Goal: Transaction & Acquisition: Purchase product/service

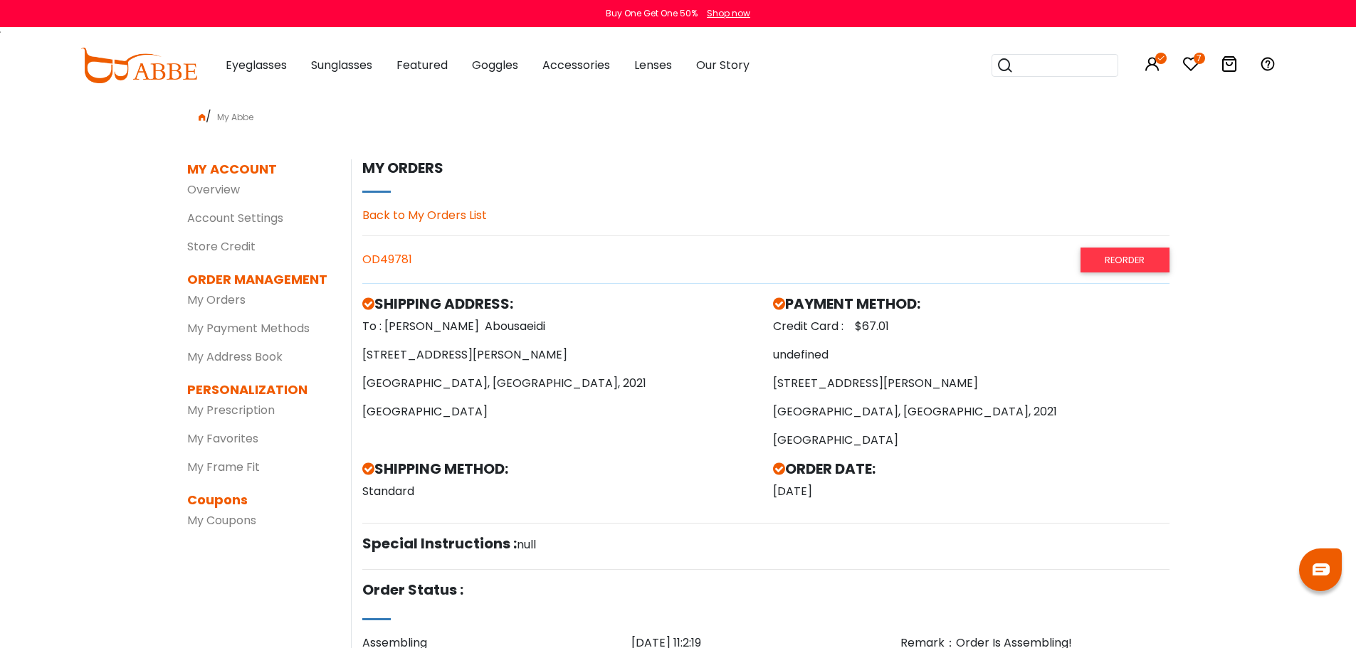
click at [450, 217] on link "Back to My Orders List" at bounding box center [424, 215] width 125 height 16
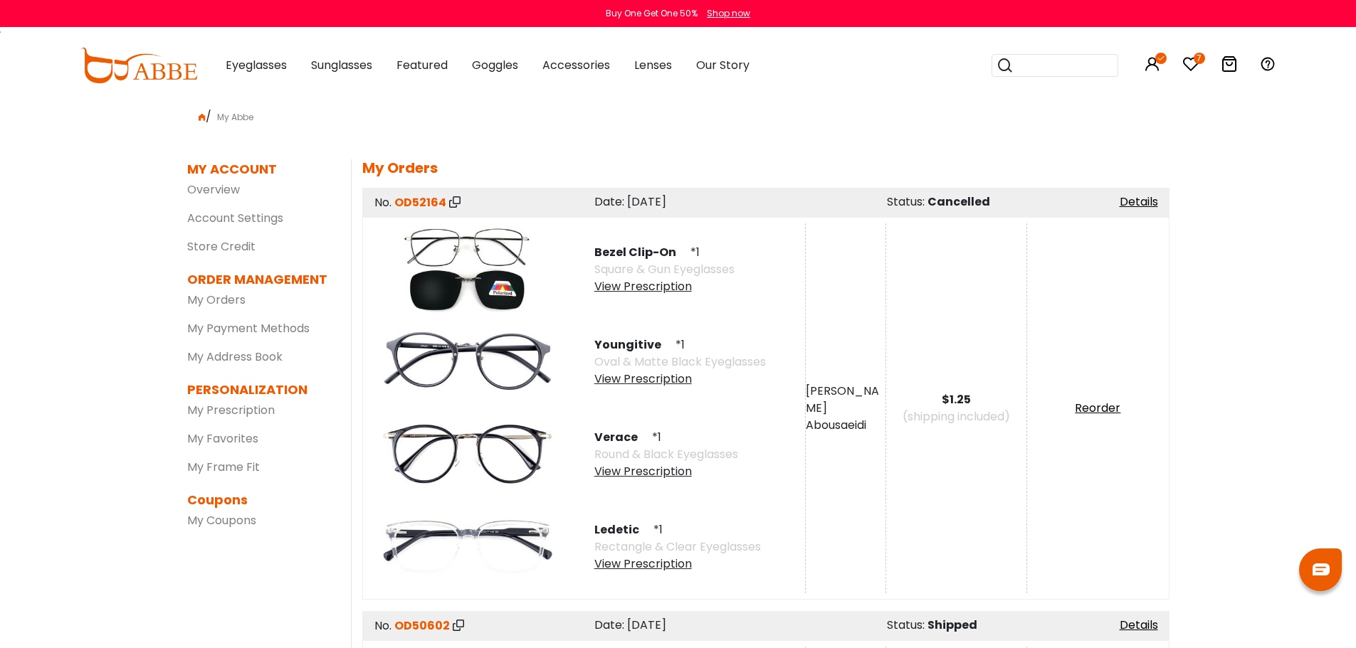
click at [621, 251] on span "Bezel Clip-On" at bounding box center [640, 252] width 93 height 16
click at [1093, 408] on link "Reorder" at bounding box center [1098, 408] width 46 height 16
click at [1104, 406] on link "Reorder" at bounding box center [1098, 408] width 46 height 16
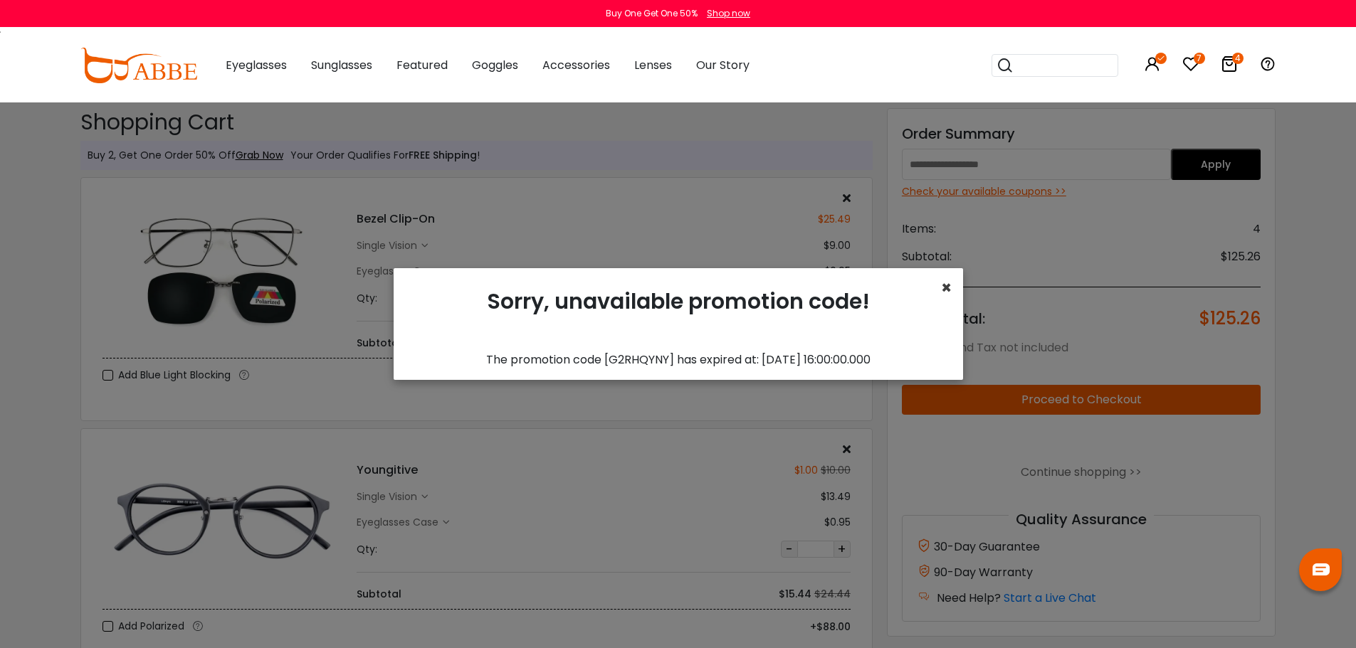
click at [947, 287] on span "×" at bounding box center [946, 287] width 11 height 23
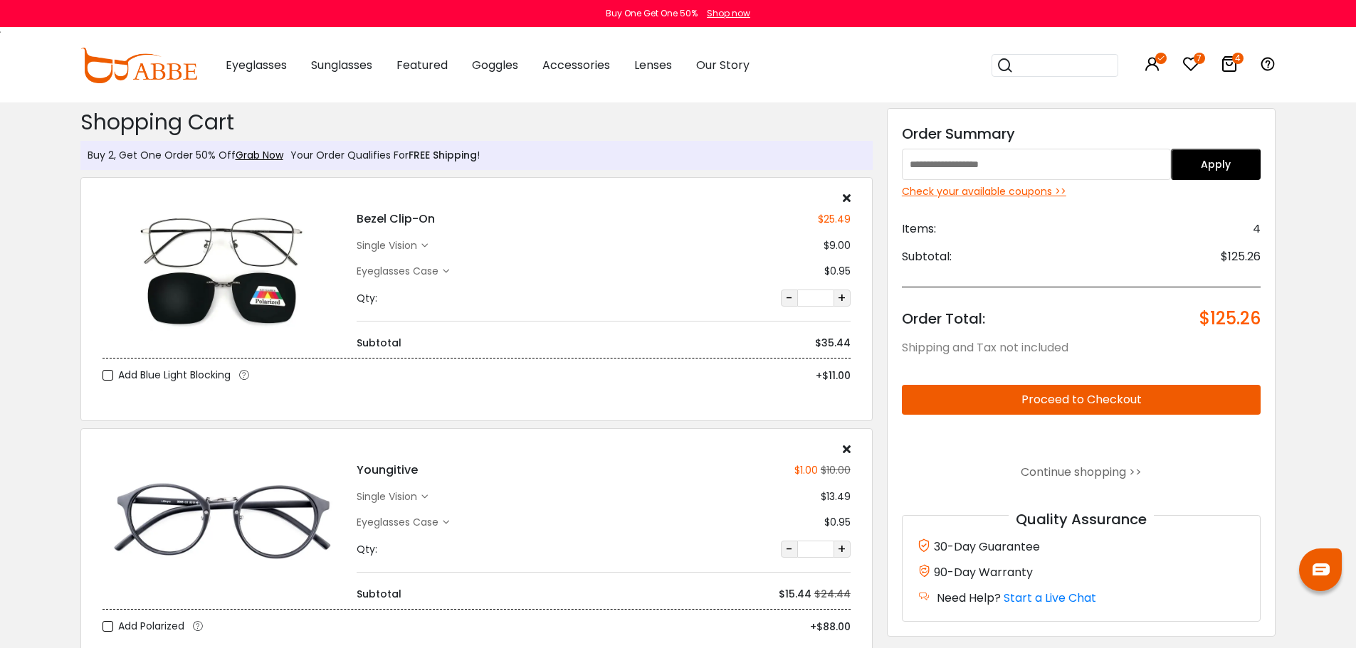
click at [994, 189] on div "Check your available coupons >>" at bounding box center [1081, 191] width 359 height 15
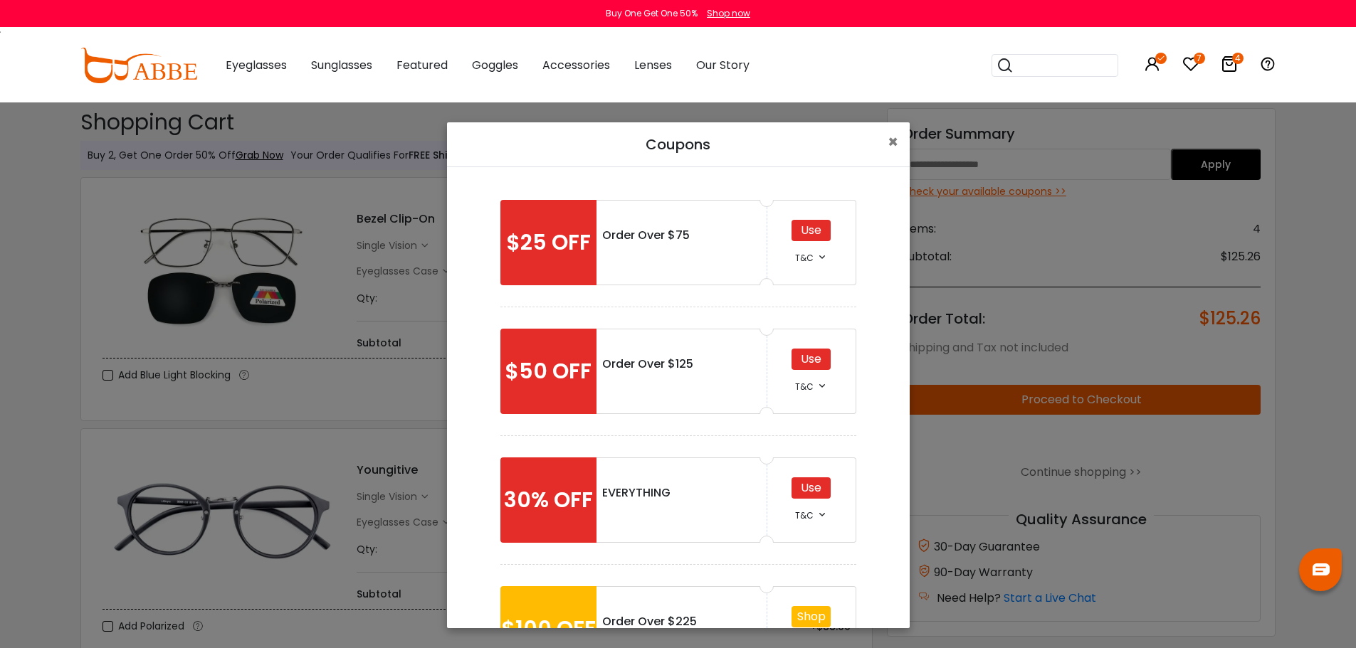
click at [808, 363] on div "Use" at bounding box center [810, 359] width 39 height 21
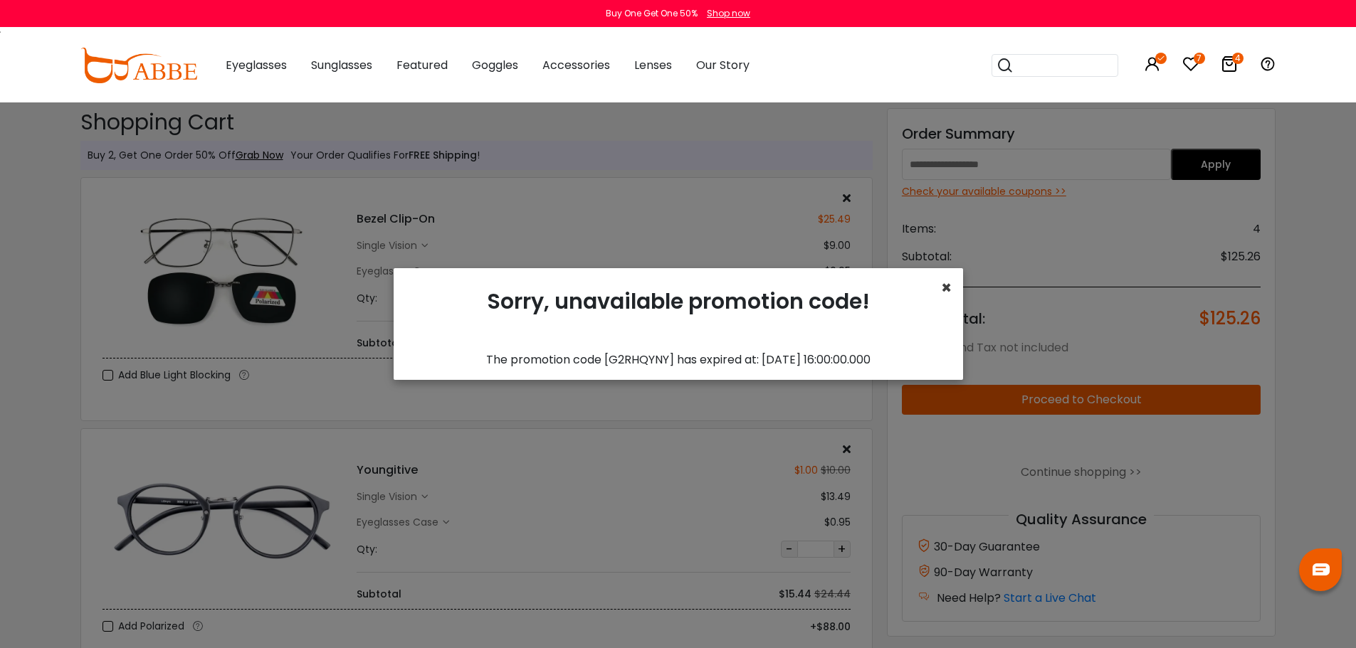
click at [949, 285] on span "×" at bounding box center [946, 287] width 11 height 23
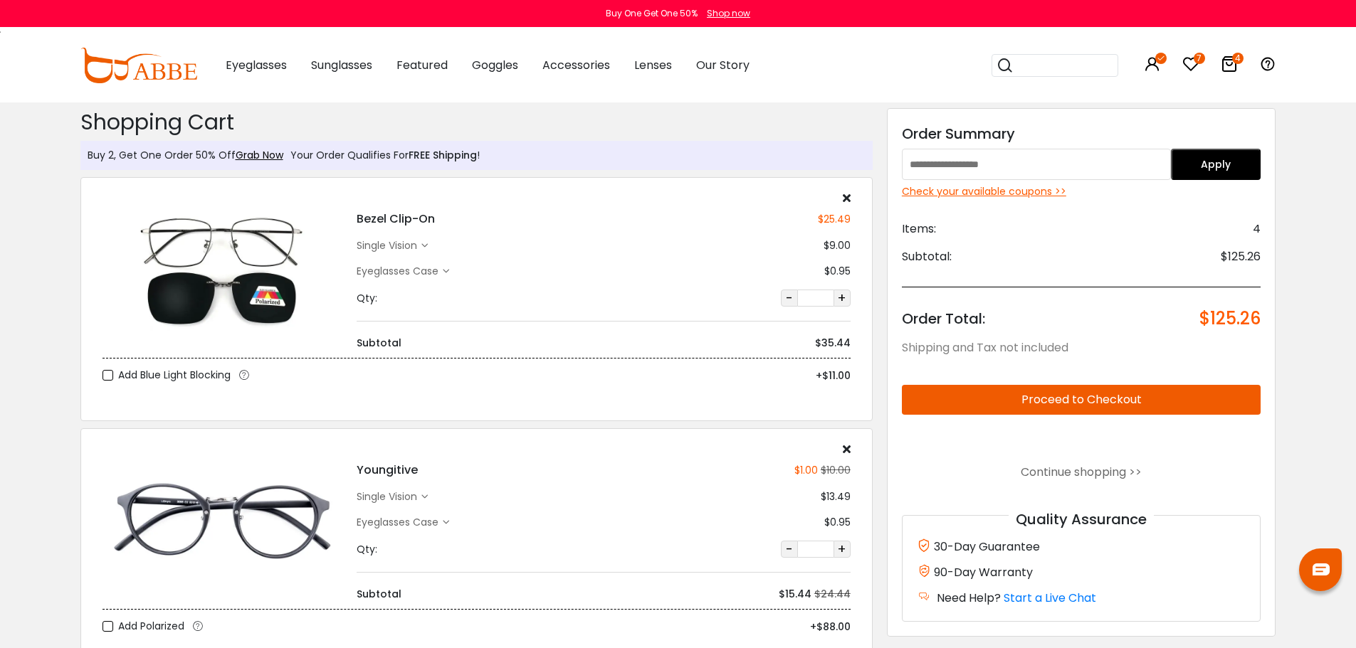
click at [968, 196] on div "Check your available coupons >>" at bounding box center [1081, 191] width 359 height 15
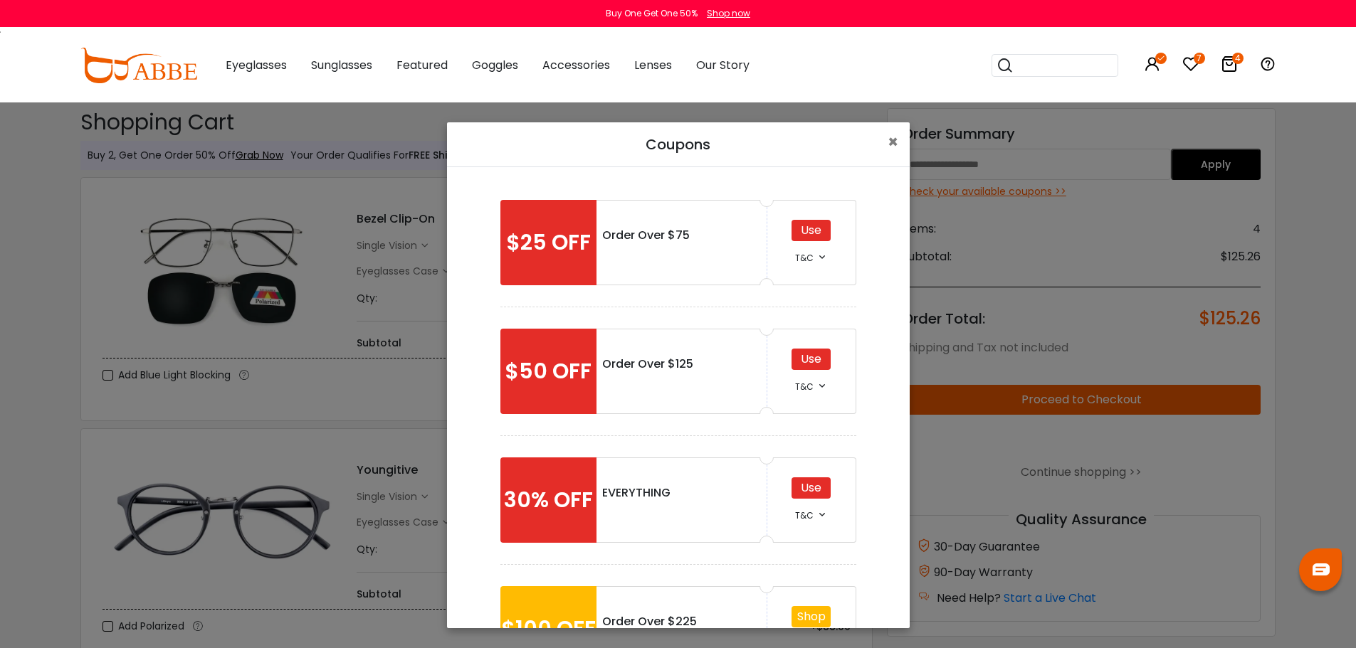
click at [803, 231] on div "Use" at bounding box center [810, 230] width 39 height 21
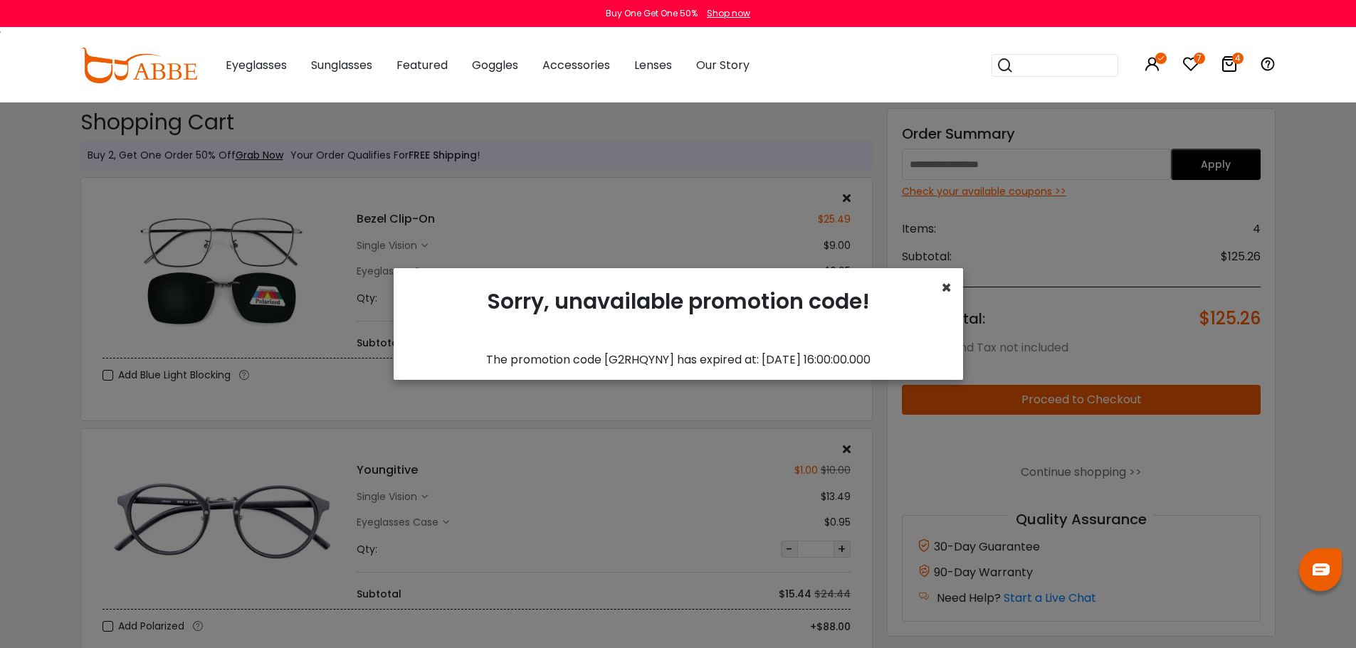
click at [947, 287] on span "×" at bounding box center [946, 287] width 11 height 23
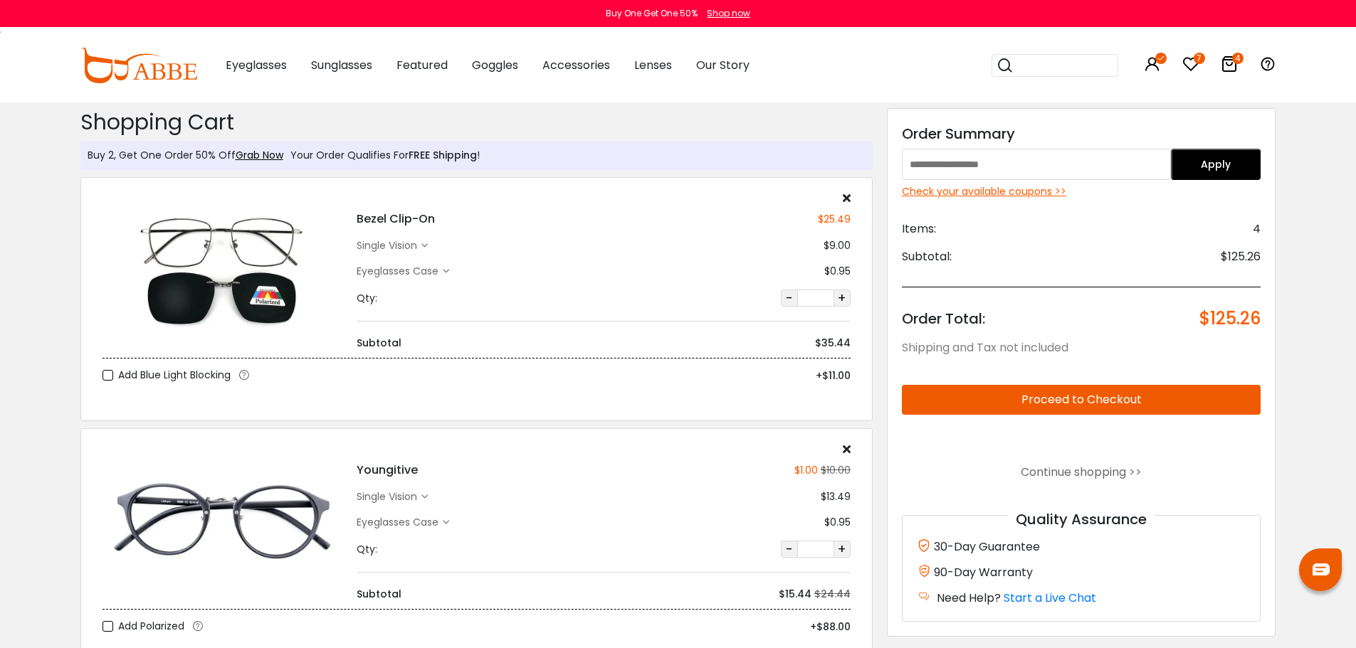
click at [969, 196] on div "Check your available coupons >>" at bounding box center [1081, 191] width 359 height 15
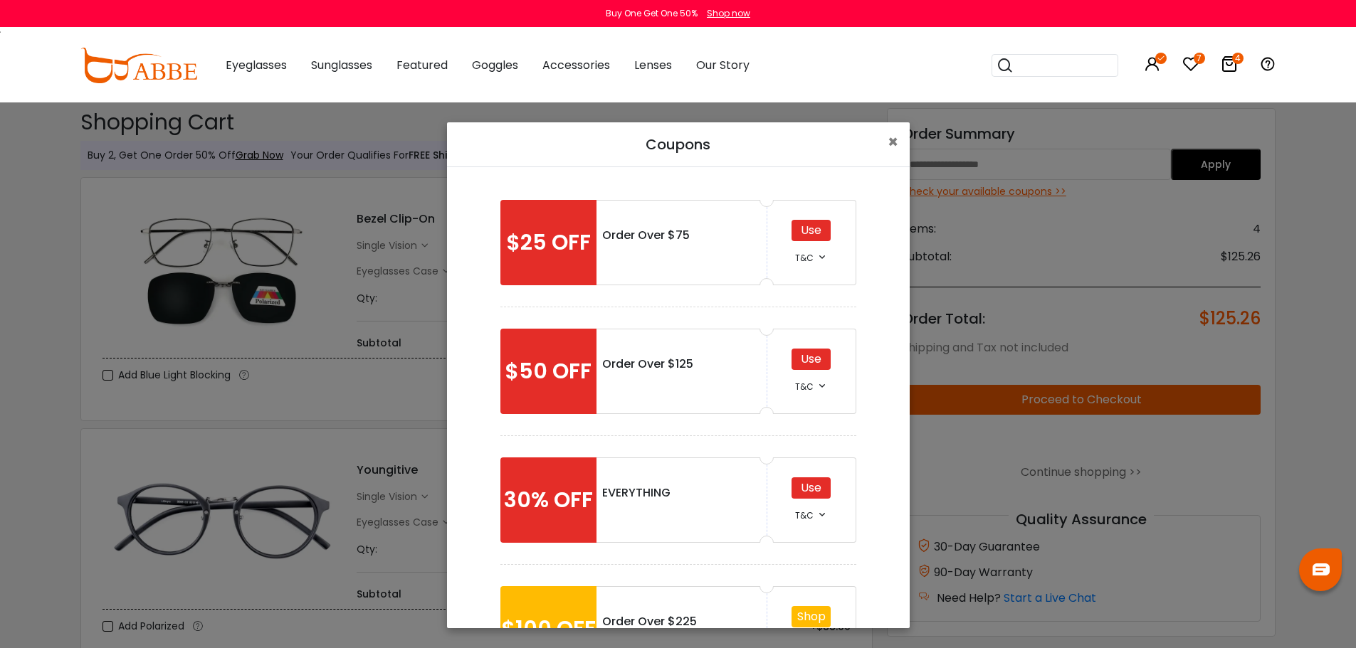
click at [808, 492] on div "Use" at bounding box center [810, 488] width 39 height 21
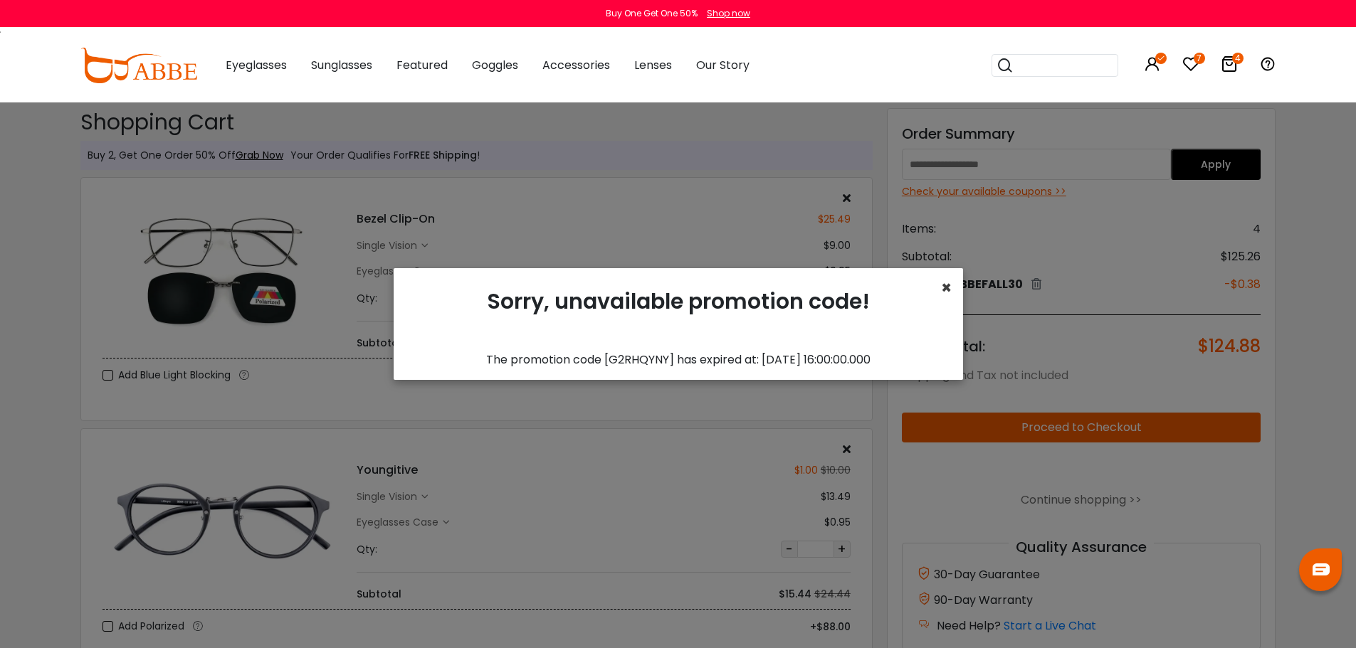
click at [944, 289] on span "×" at bounding box center [946, 287] width 11 height 23
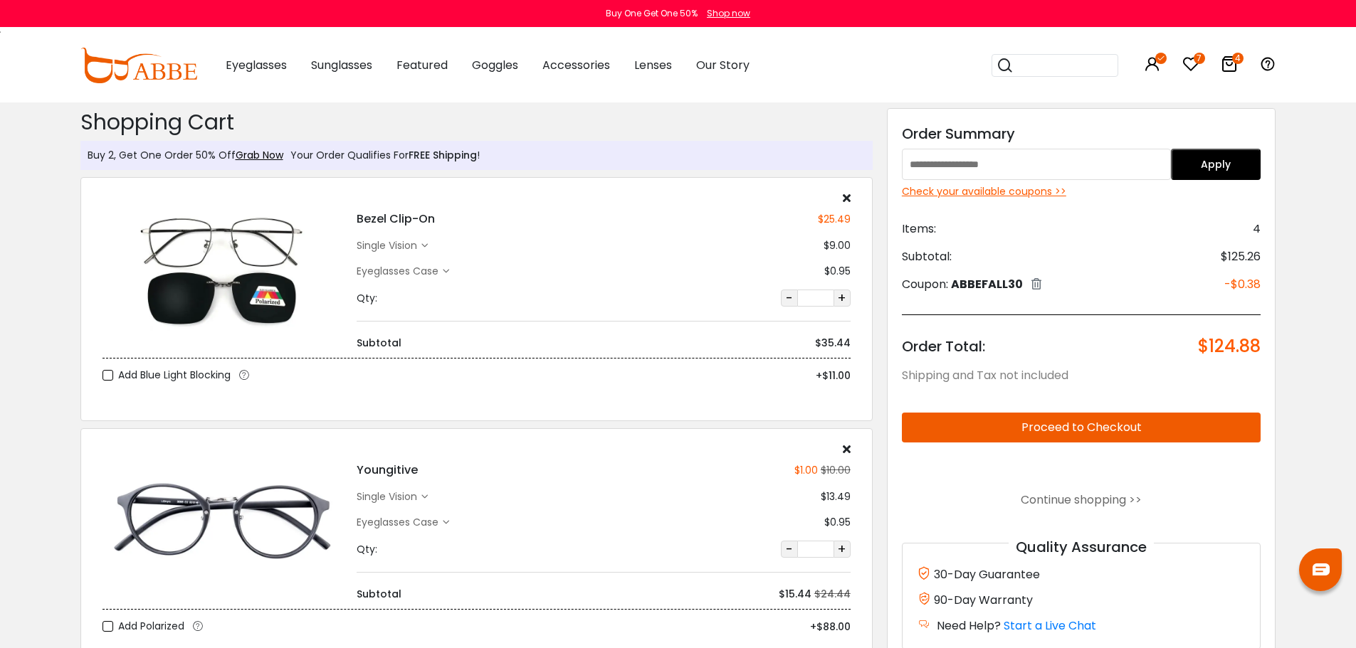
click at [1038, 285] on icon at bounding box center [1036, 283] width 10 height 11
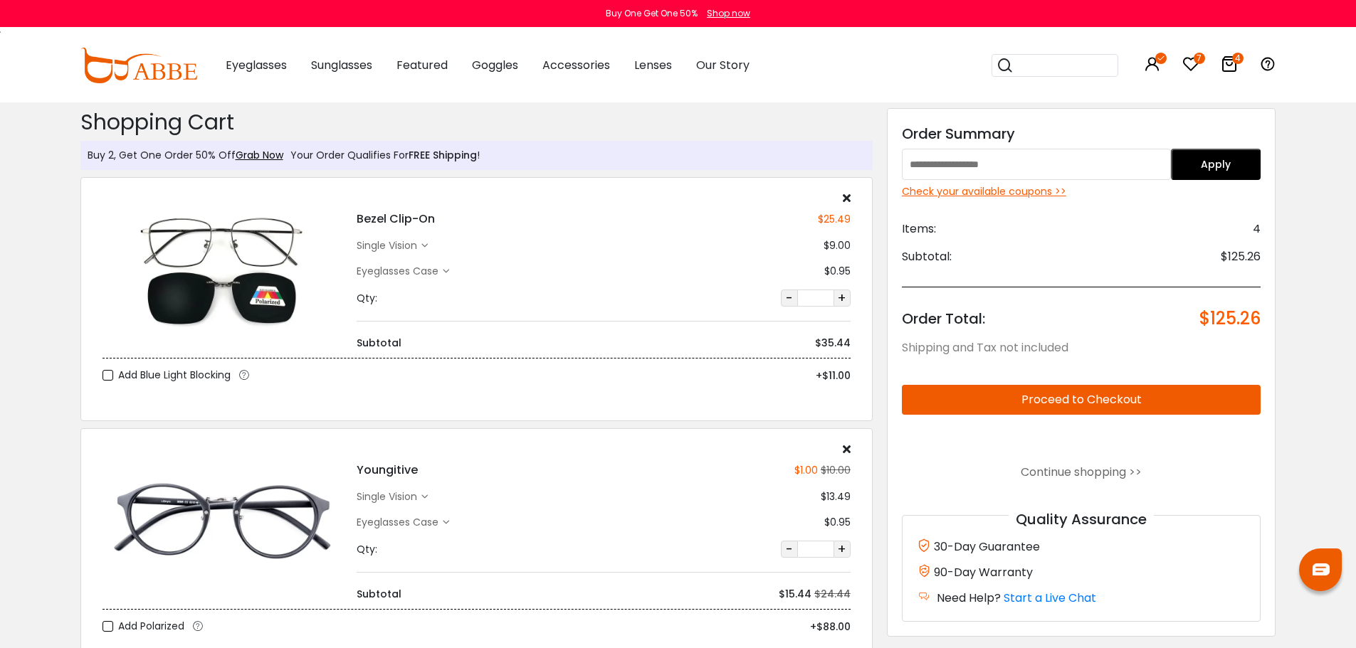
click at [1023, 194] on div "Check your available coupons >>" at bounding box center [1081, 191] width 359 height 15
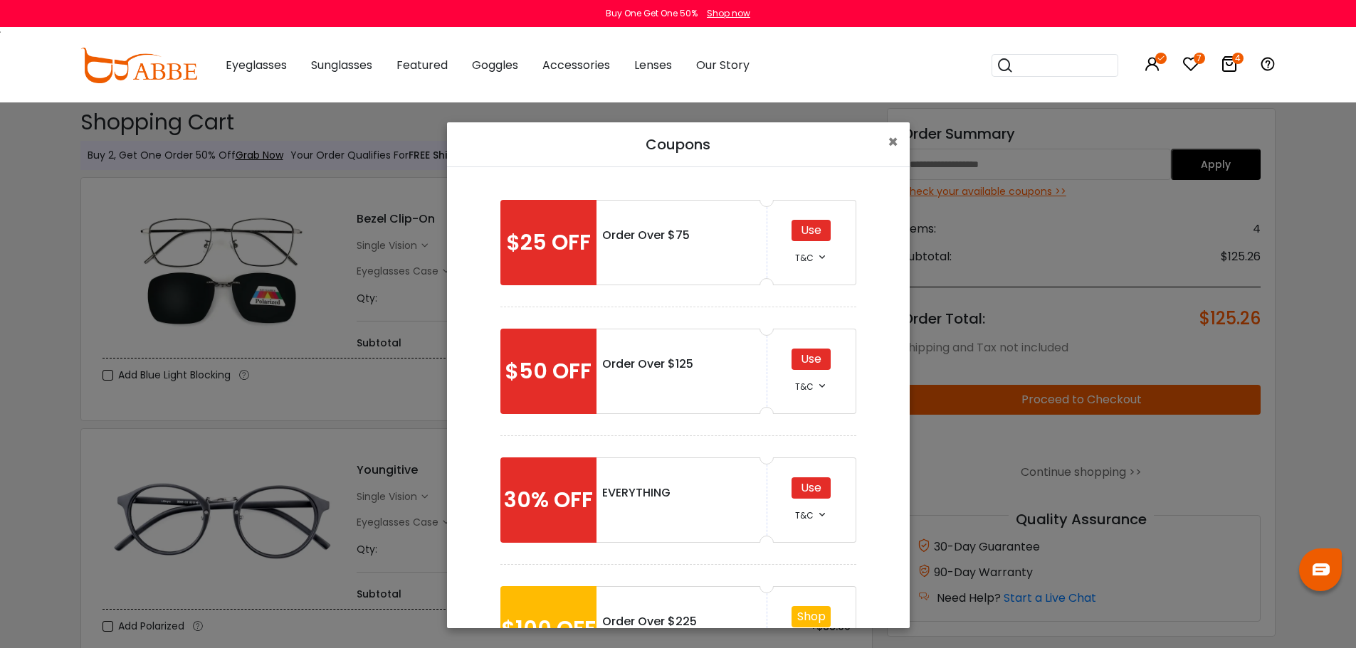
click at [820, 228] on div "Use" at bounding box center [810, 230] width 39 height 21
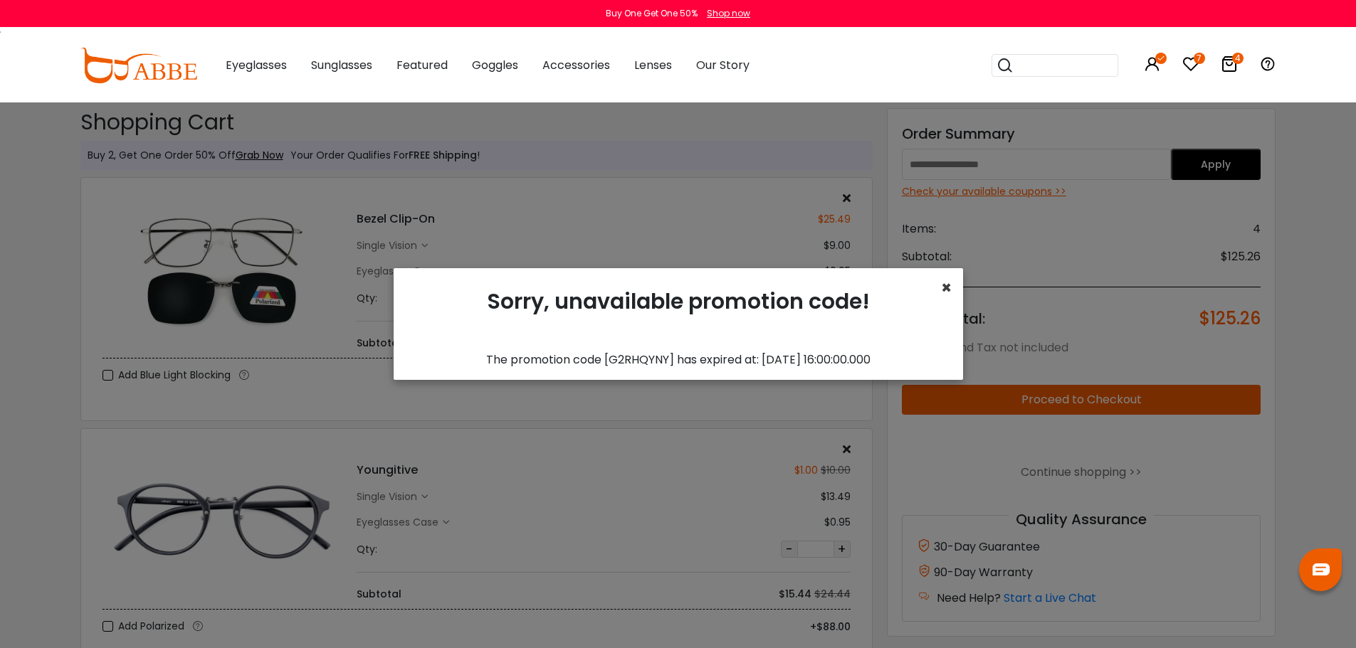
click at [947, 290] on span "×" at bounding box center [946, 287] width 11 height 23
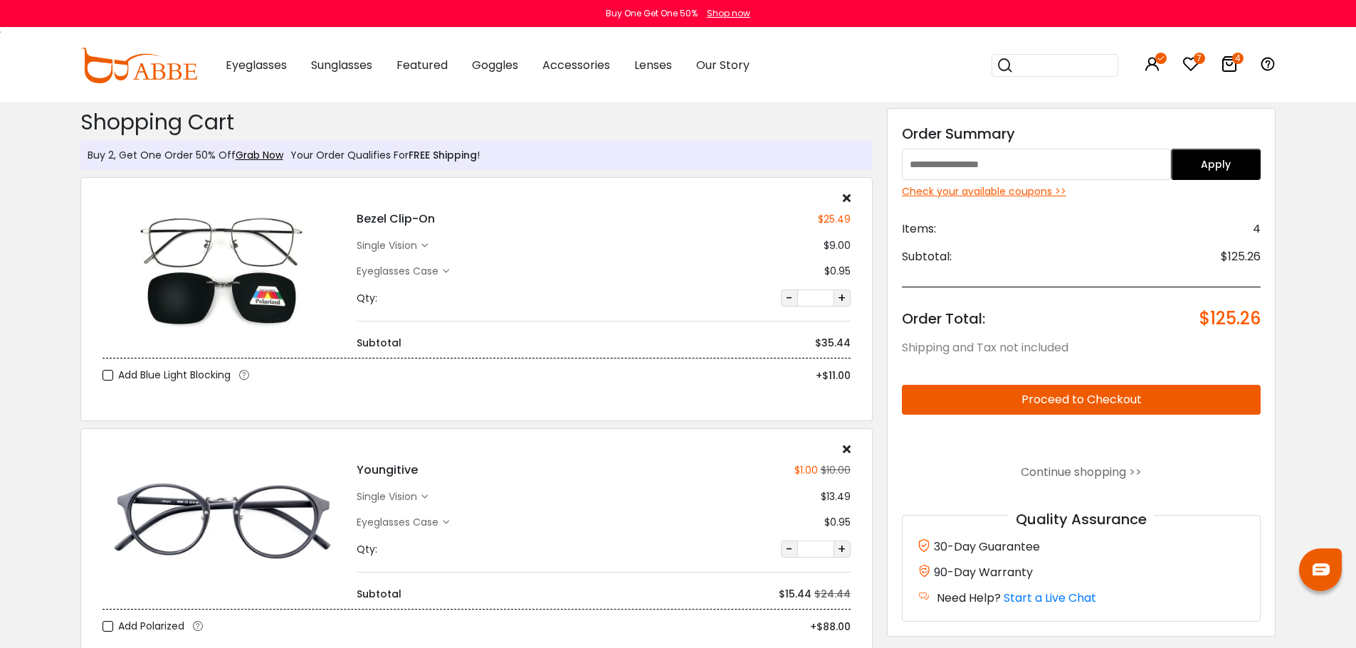
click at [998, 193] on div "Check your available coupons >>" at bounding box center [1081, 191] width 359 height 15
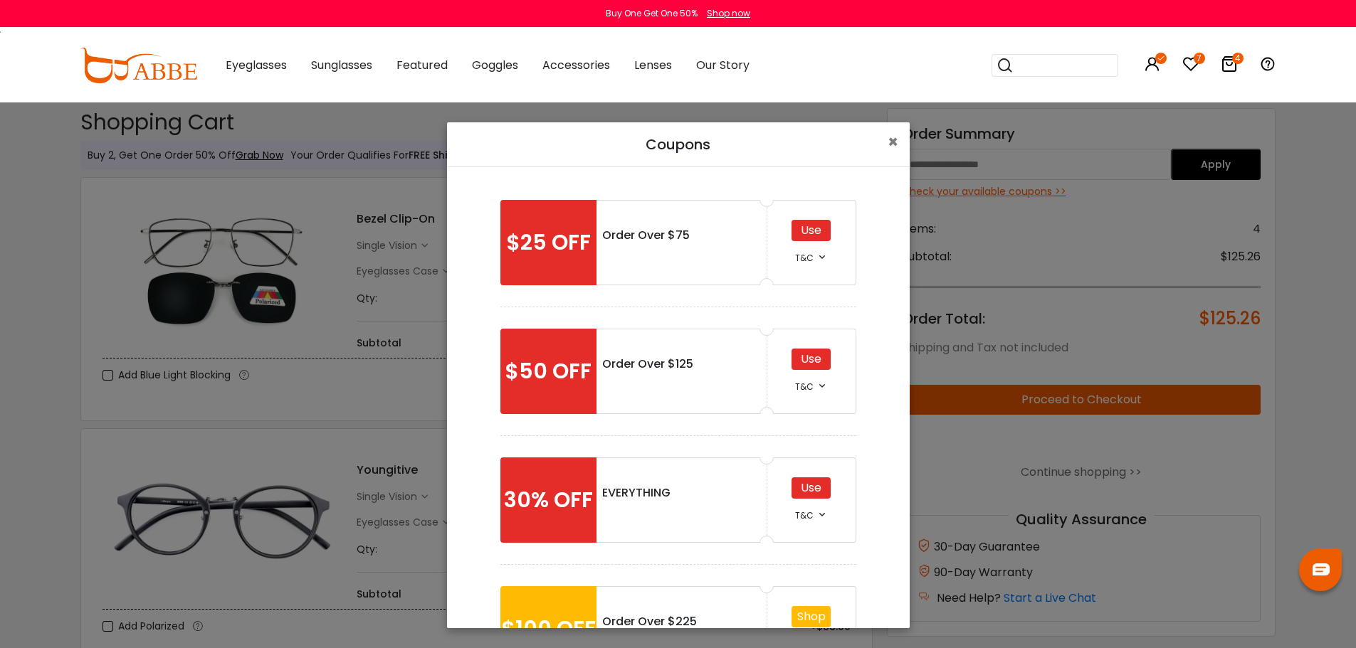
click at [817, 364] on div "Use" at bounding box center [810, 359] width 39 height 21
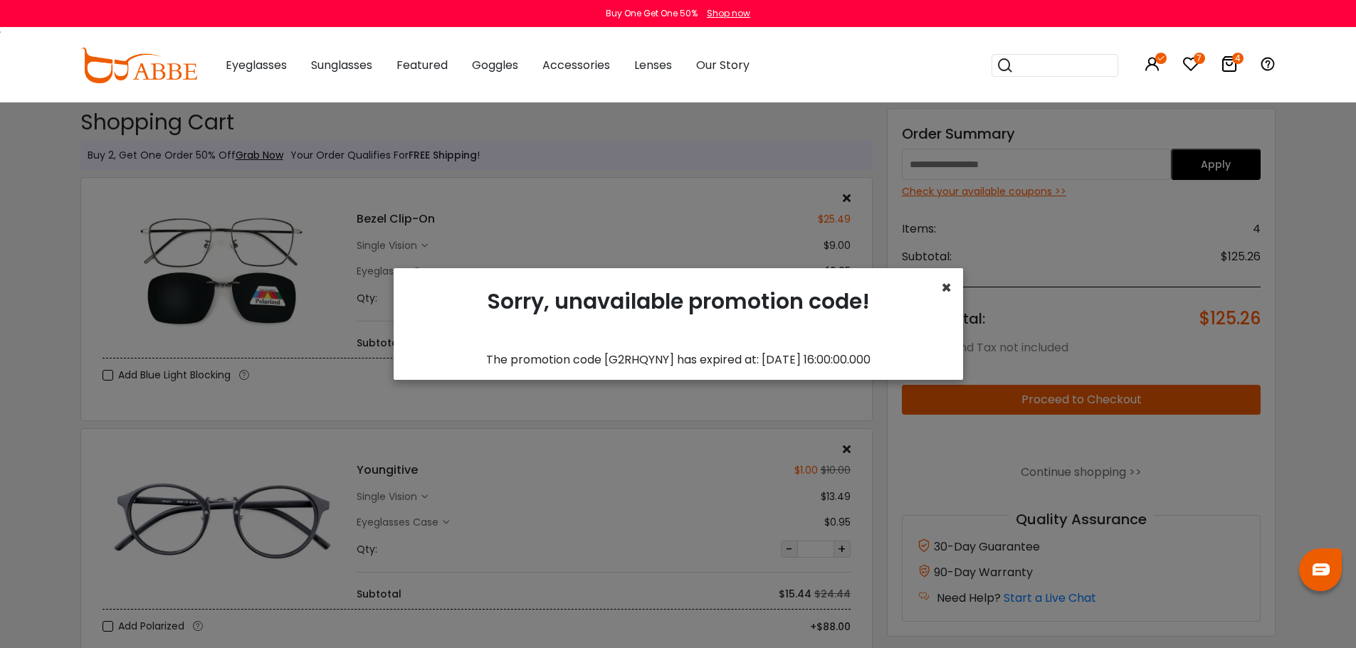
click at [946, 283] on span "×" at bounding box center [946, 287] width 11 height 23
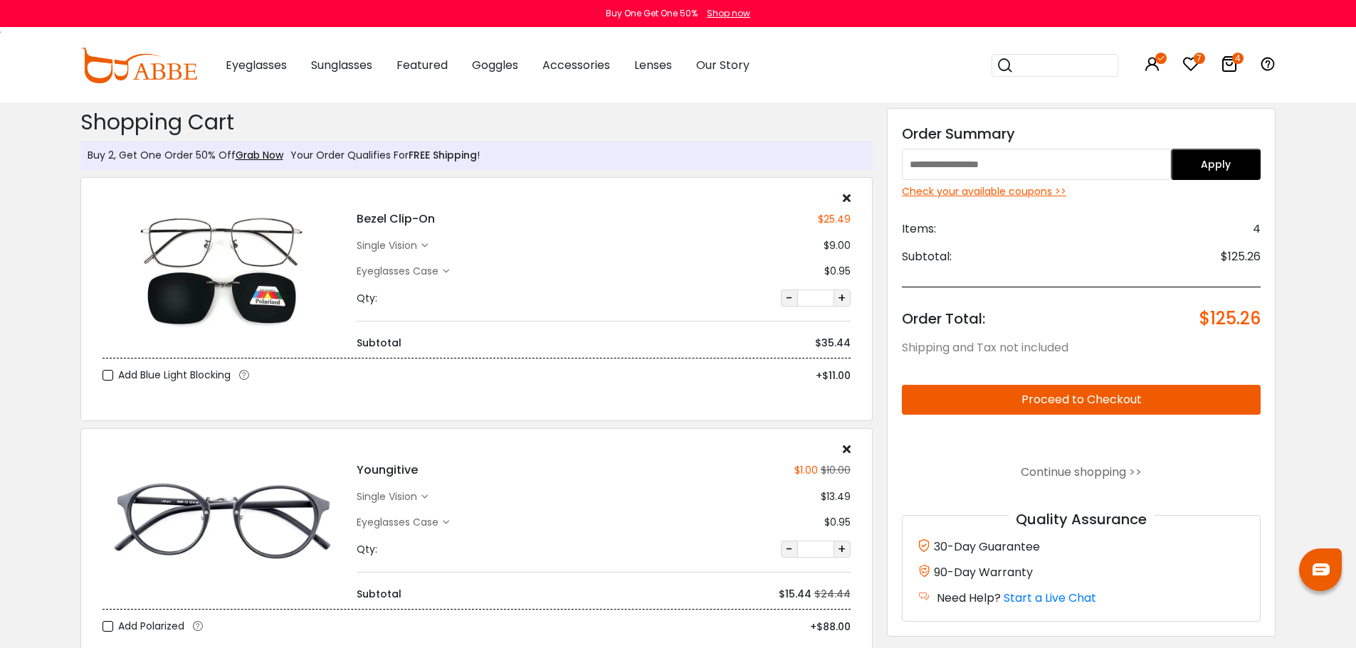
click at [965, 193] on div "Check your available coupons >>" at bounding box center [1081, 191] width 359 height 15
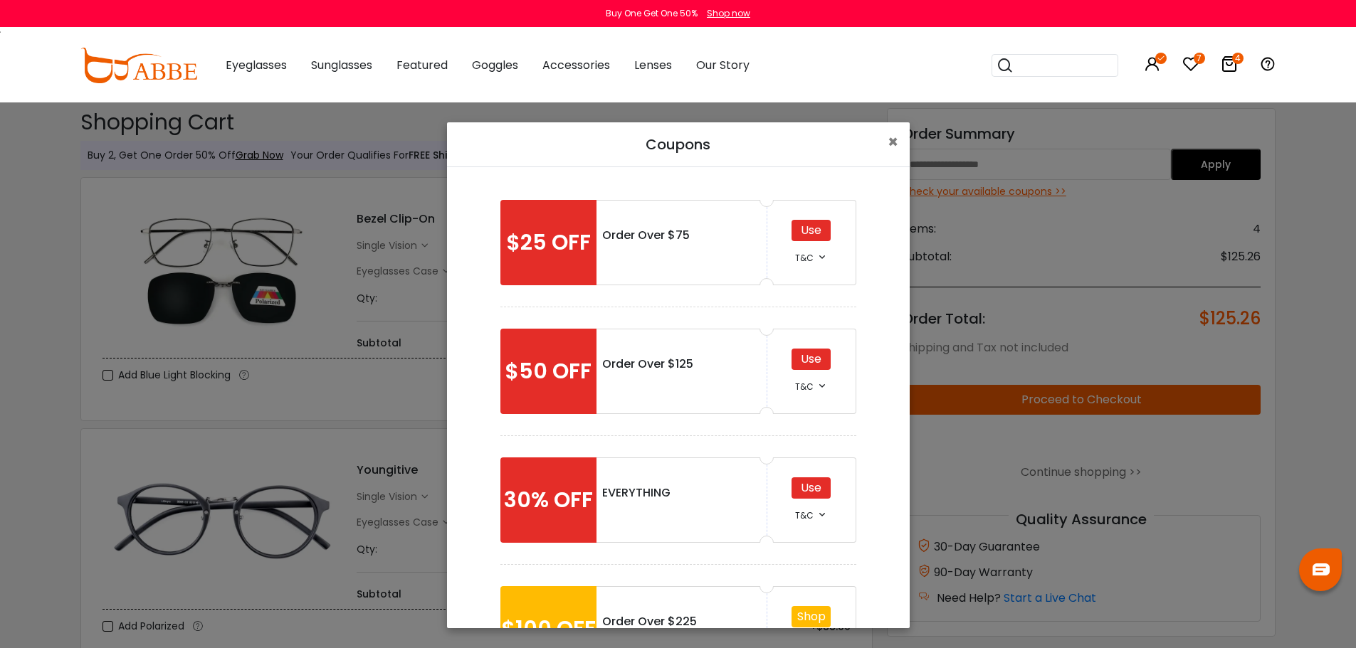
scroll to position [93, 0]
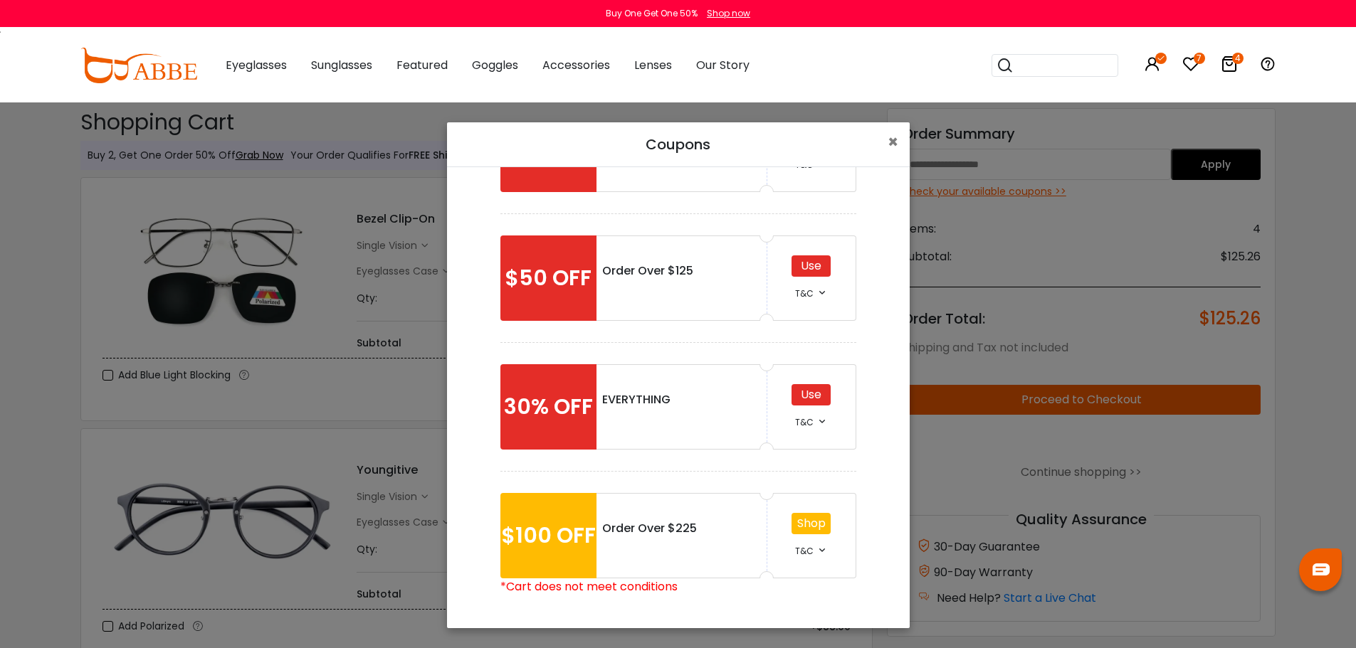
click at [807, 394] on div "Use" at bounding box center [810, 394] width 39 height 21
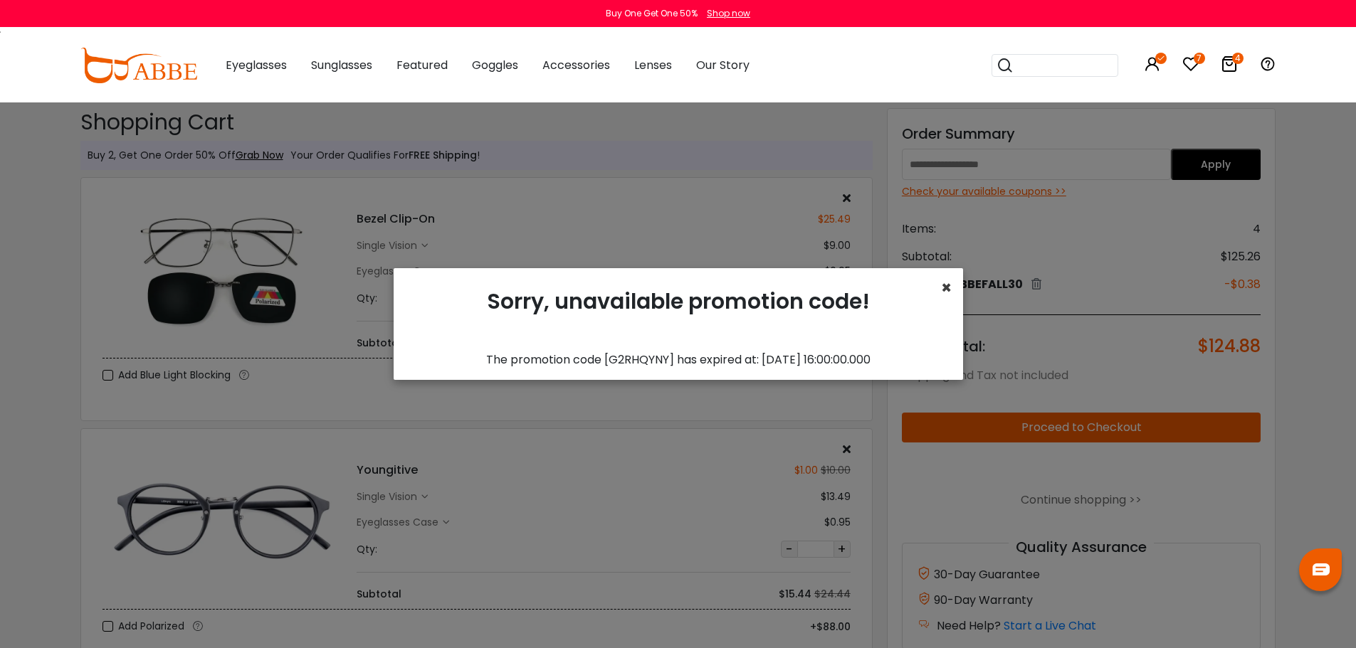
click at [949, 290] on span "×" at bounding box center [946, 287] width 11 height 23
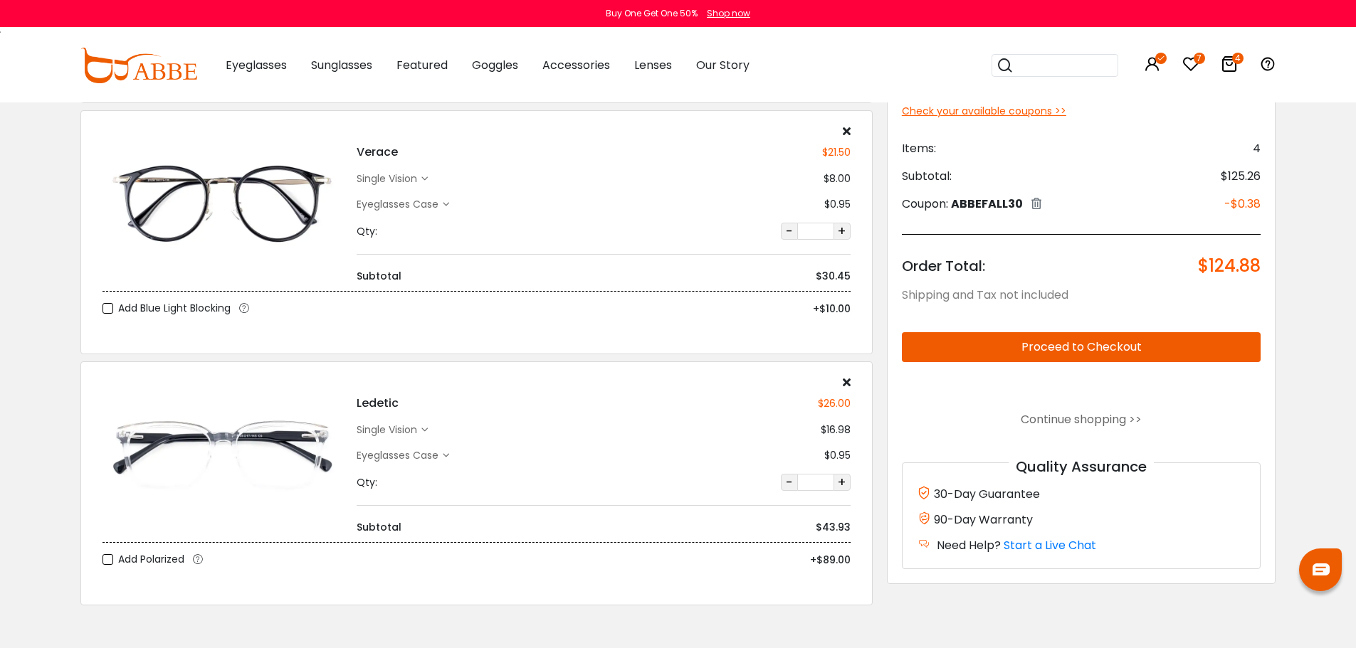
scroll to position [285, 0]
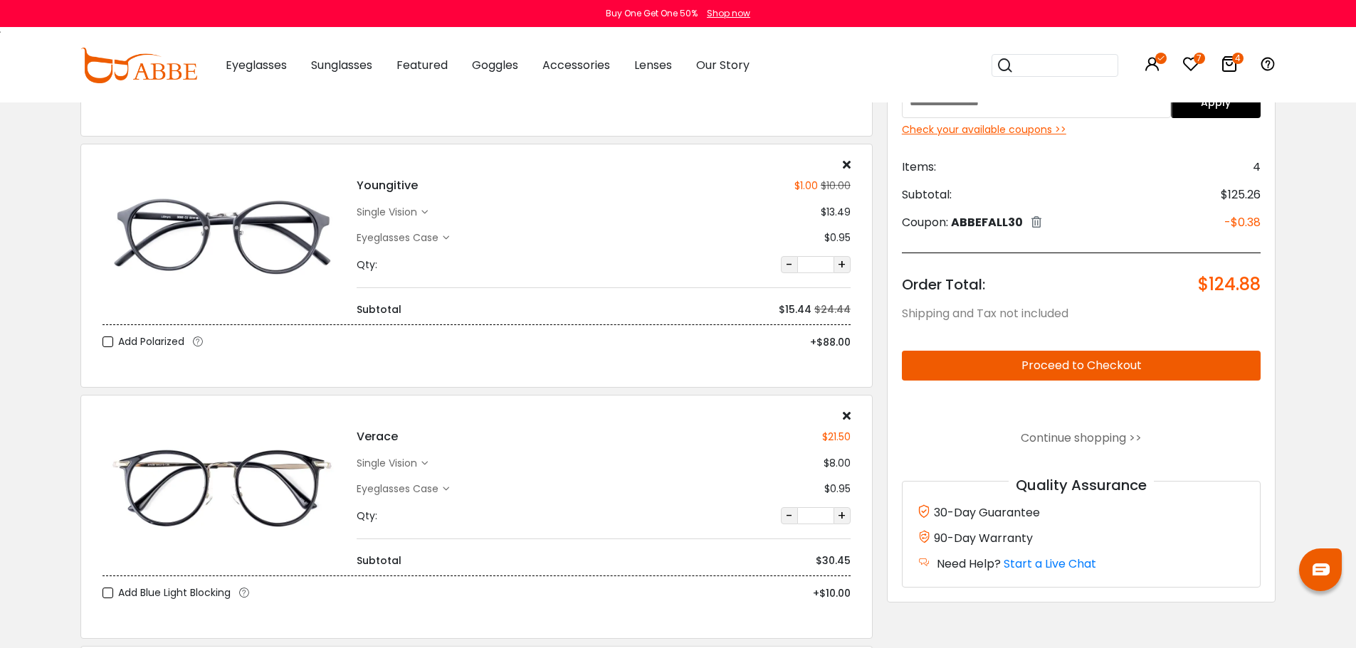
click at [1038, 226] on icon at bounding box center [1036, 221] width 10 height 11
